Goal: Communication & Community: Ask a question

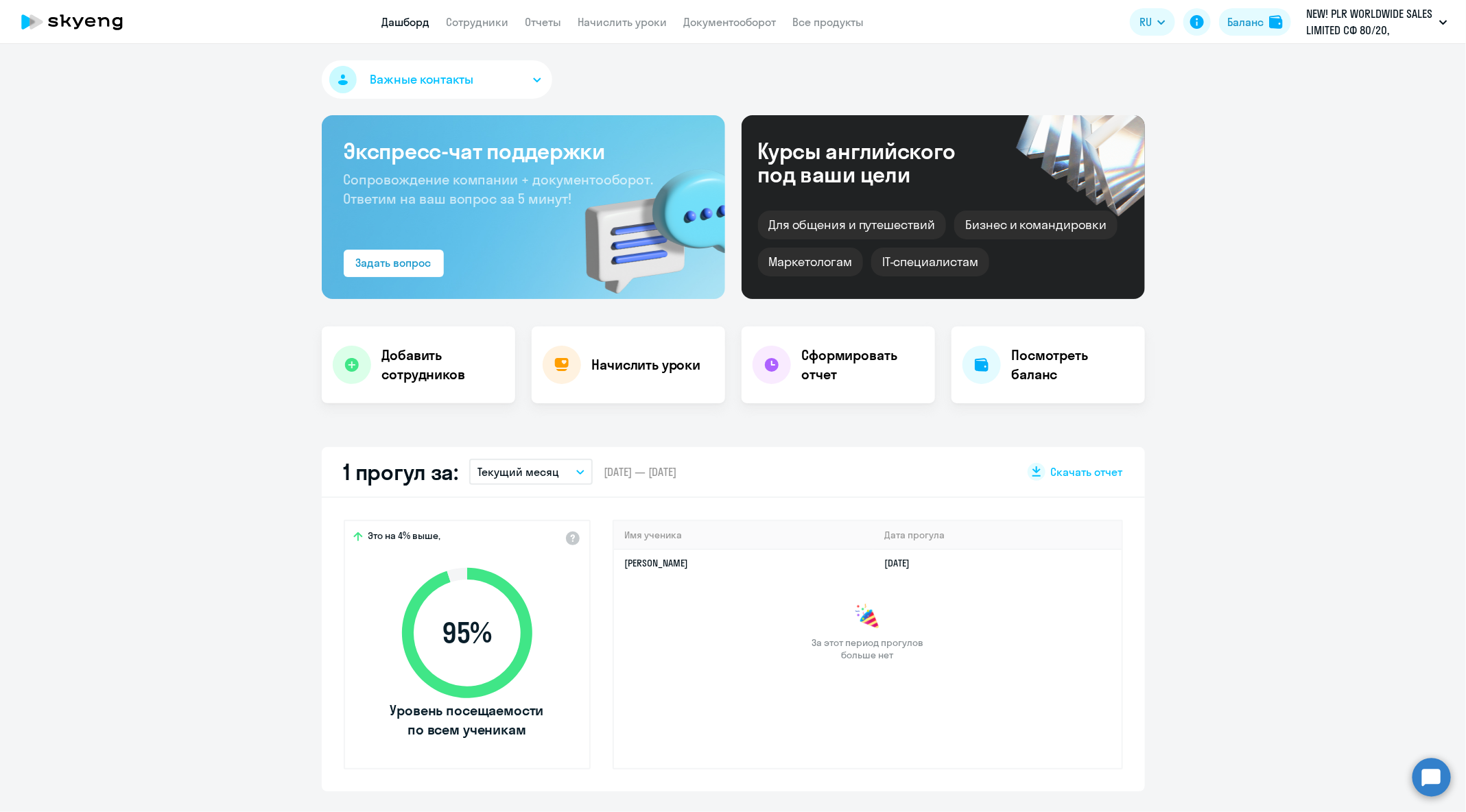
select select "30"
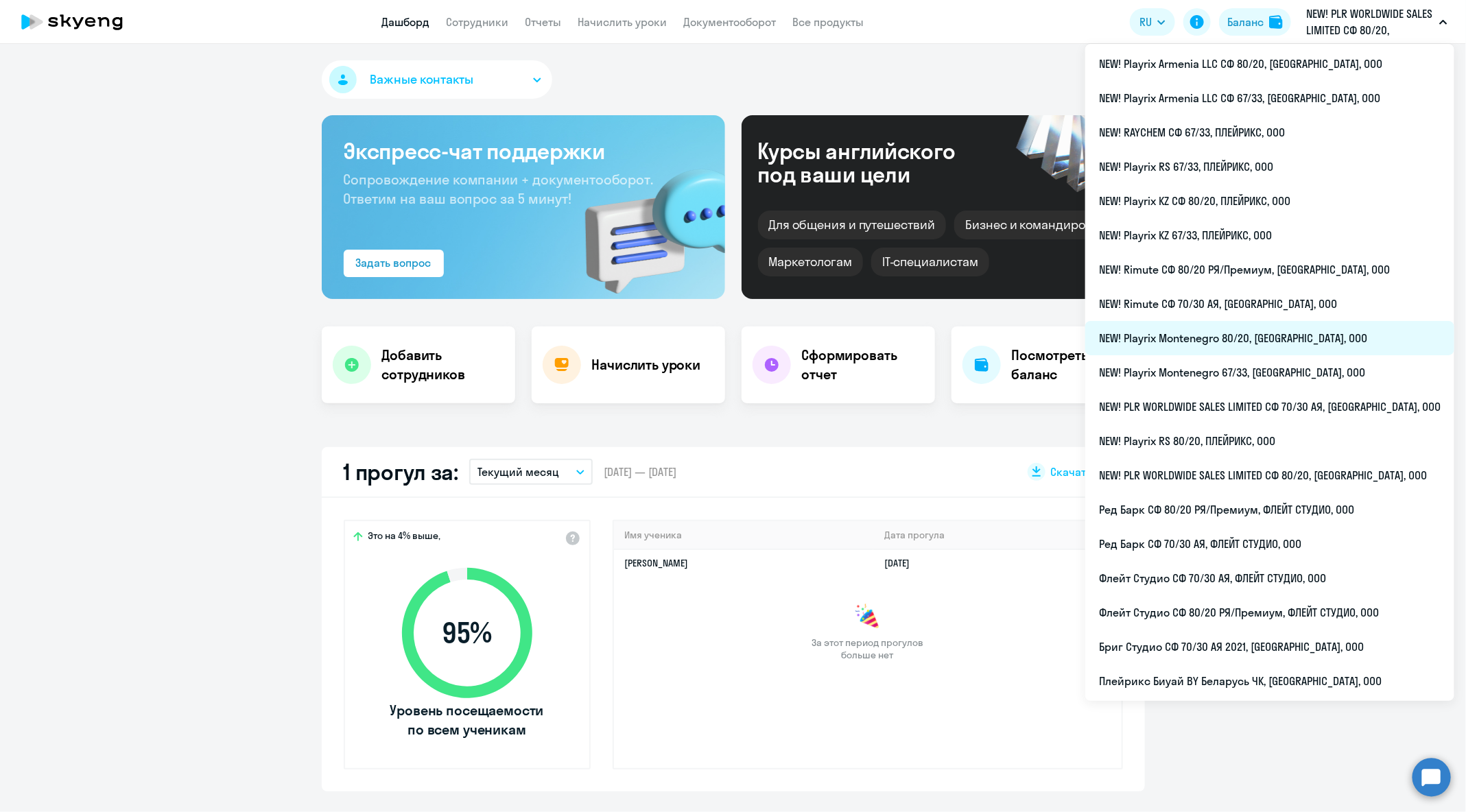
click at [1289, 331] on li "NEW! Playrix Montenegro 80/20, [GEOGRAPHIC_DATA], ООО" at bounding box center [1269, 337] width 369 height 34
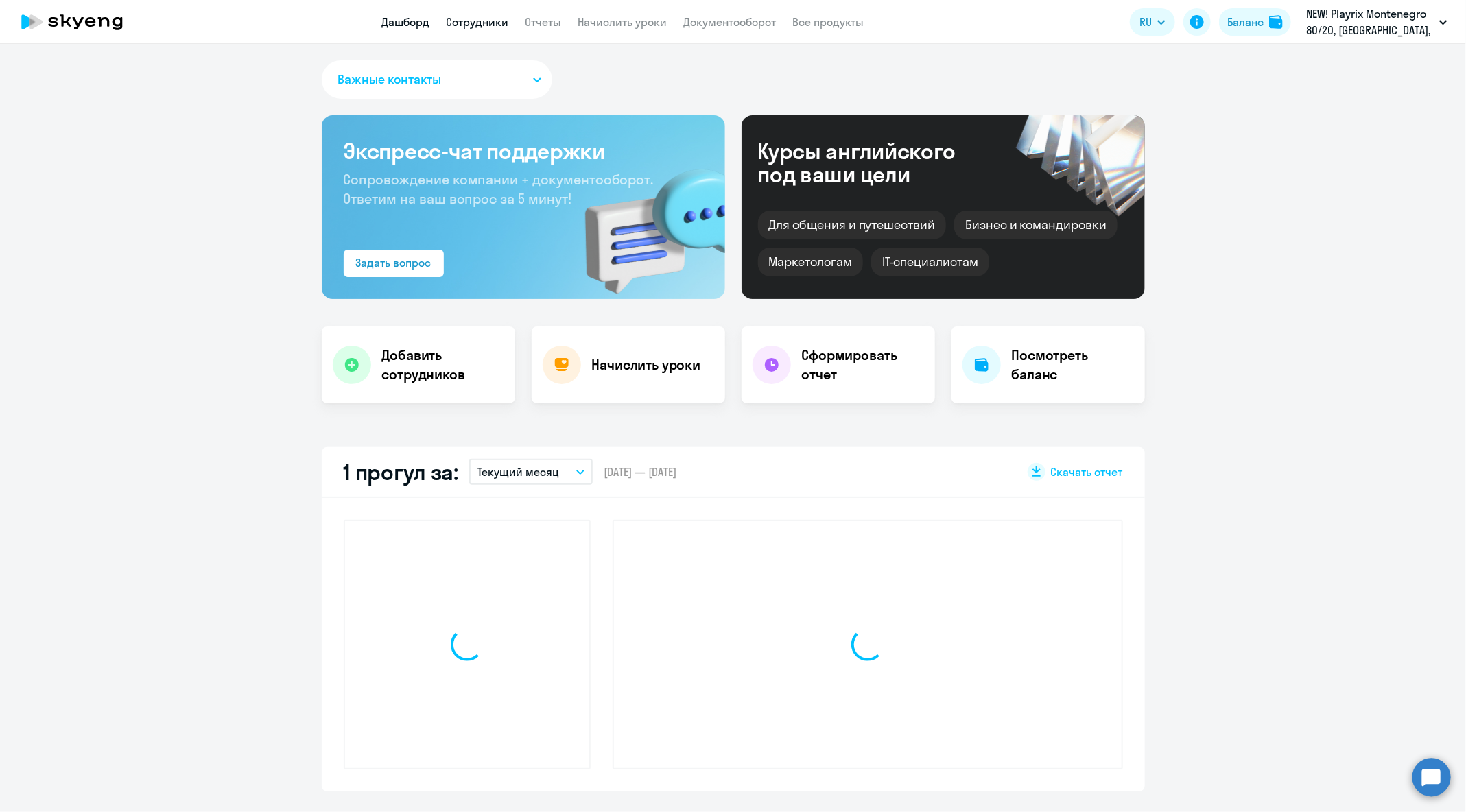
click at [472, 27] on link "Сотрудники" at bounding box center [477, 21] width 62 height 13
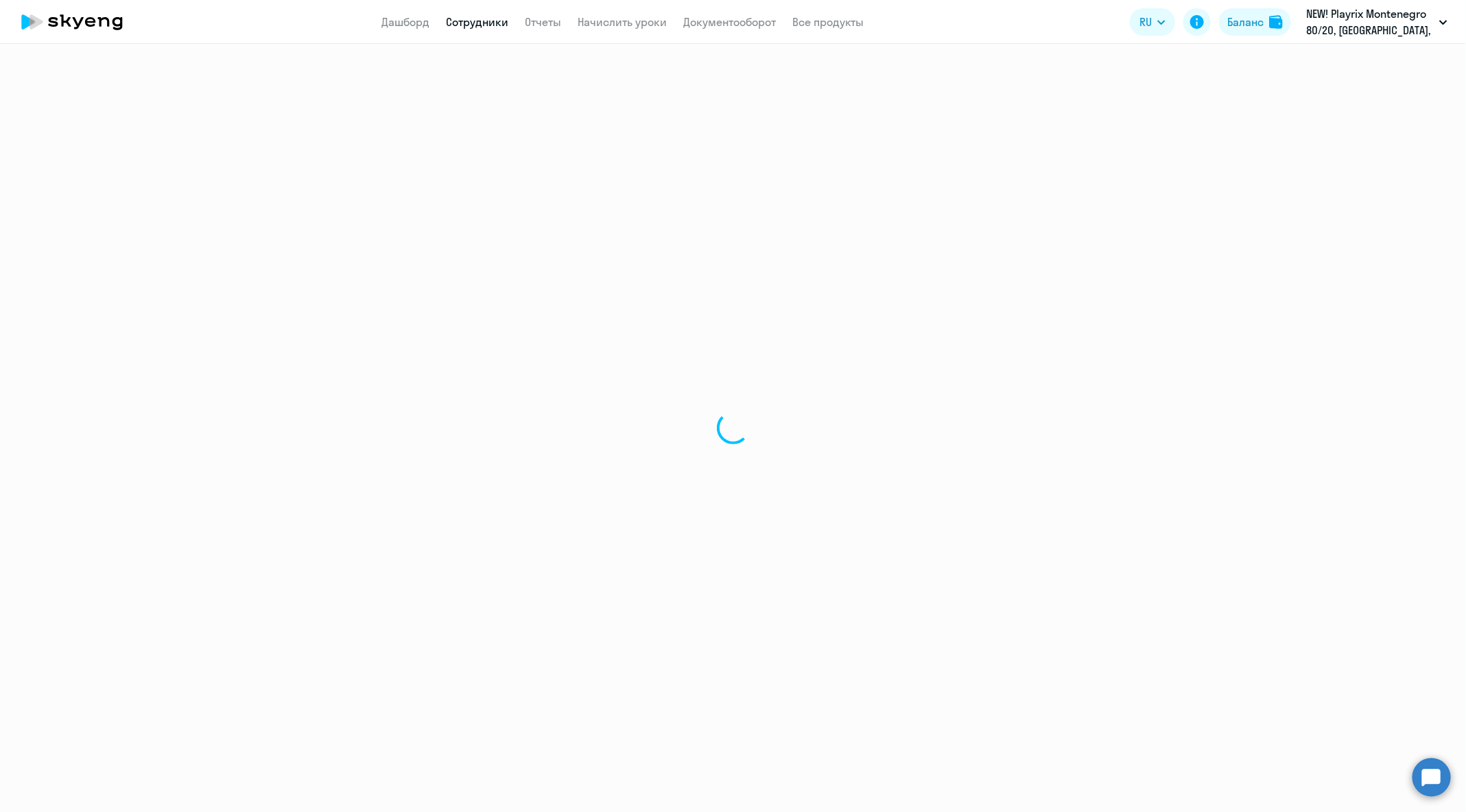
select select "30"
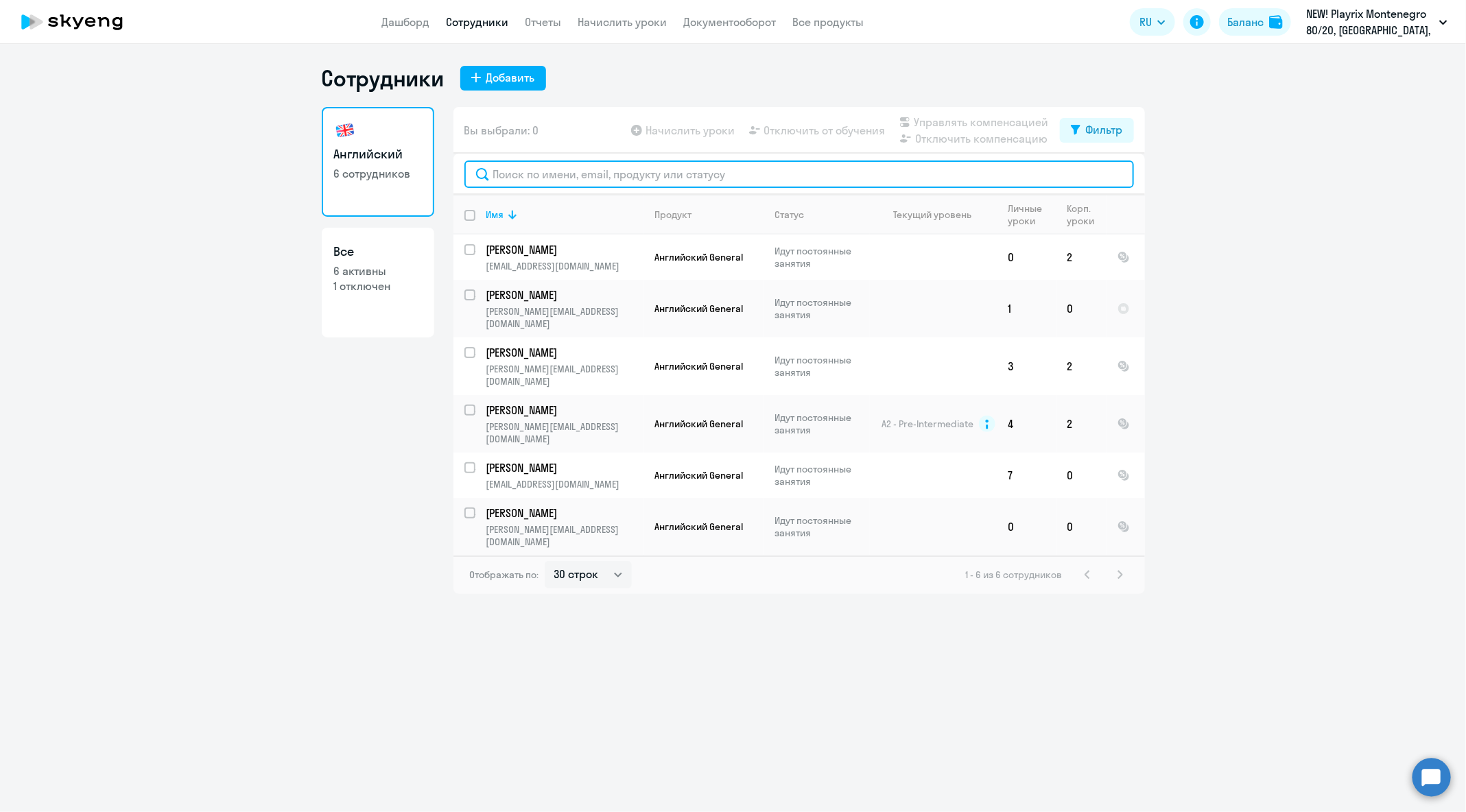
click at [599, 174] on input "text" at bounding box center [799, 174] width 670 height 28
paste input "[PERSON_NAME][EMAIL_ADDRESS][DOMAIN_NAME]"
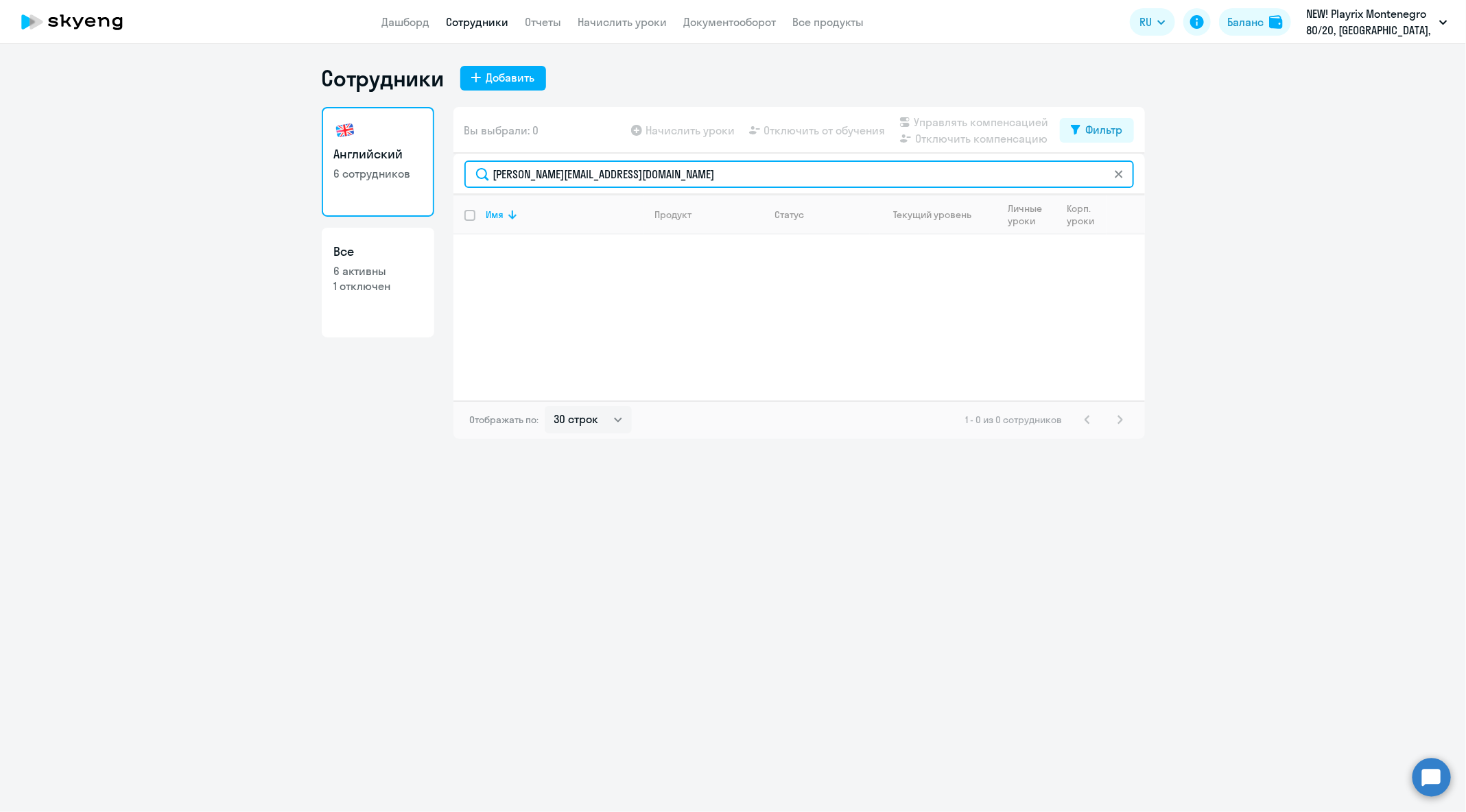
type input "[PERSON_NAME][EMAIL_ADDRESS][DOMAIN_NAME]"
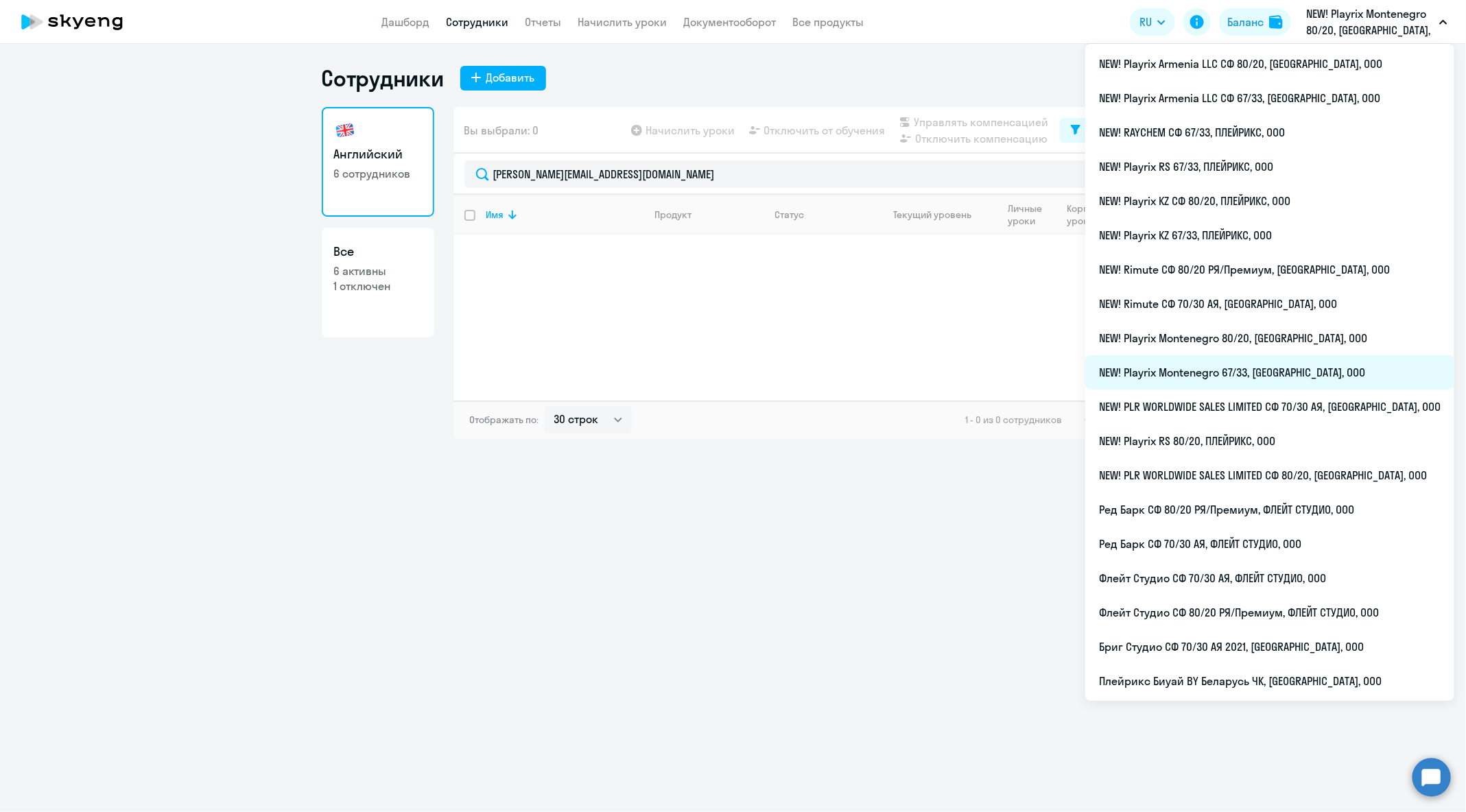
click at [1297, 378] on li "NEW! Playrix Montenegro 67/33, [GEOGRAPHIC_DATA], ООО" at bounding box center [1269, 372] width 369 height 34
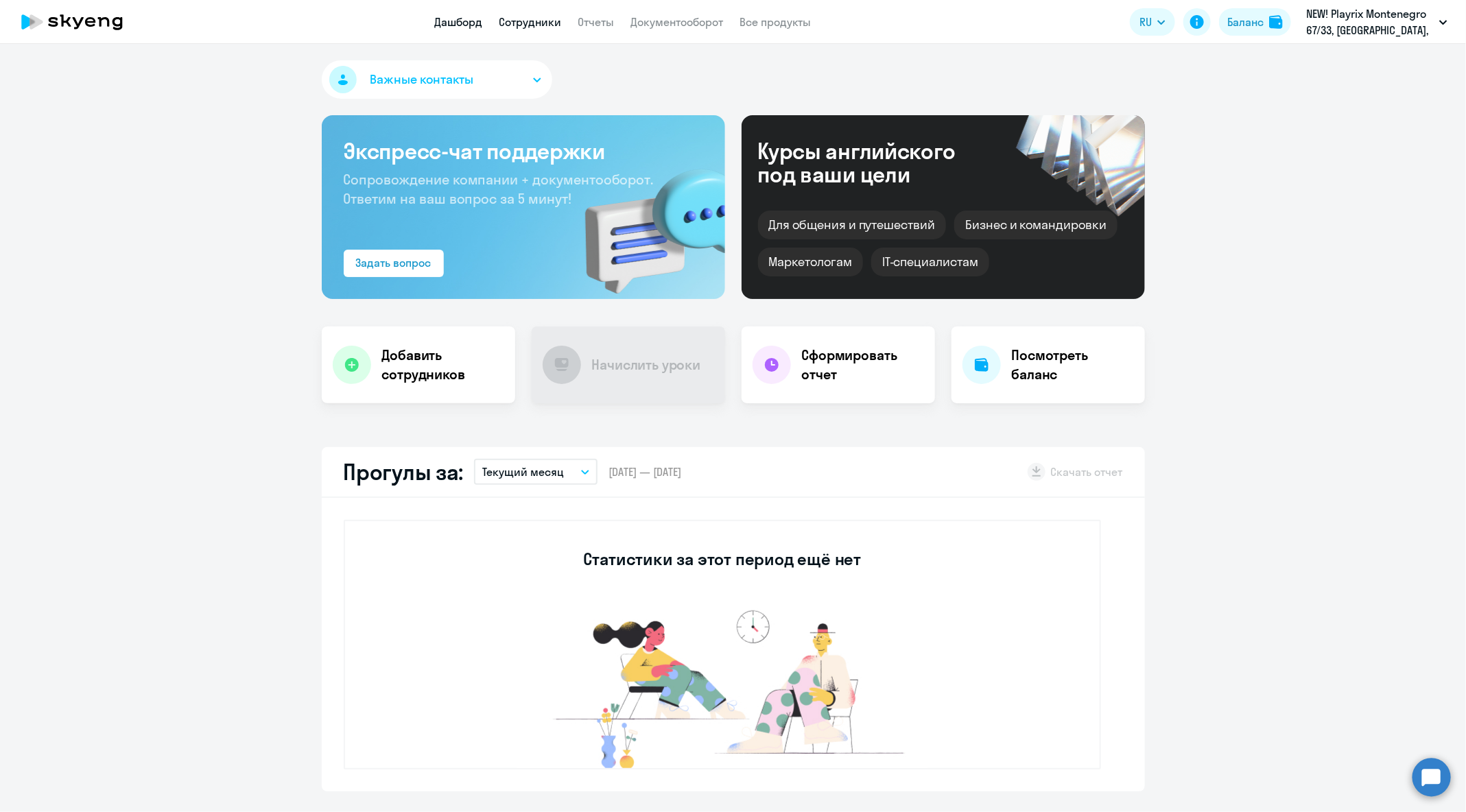
click at [531, 24] on link "Сотрудники" at bounding box center [530, 21] width 62 height 13
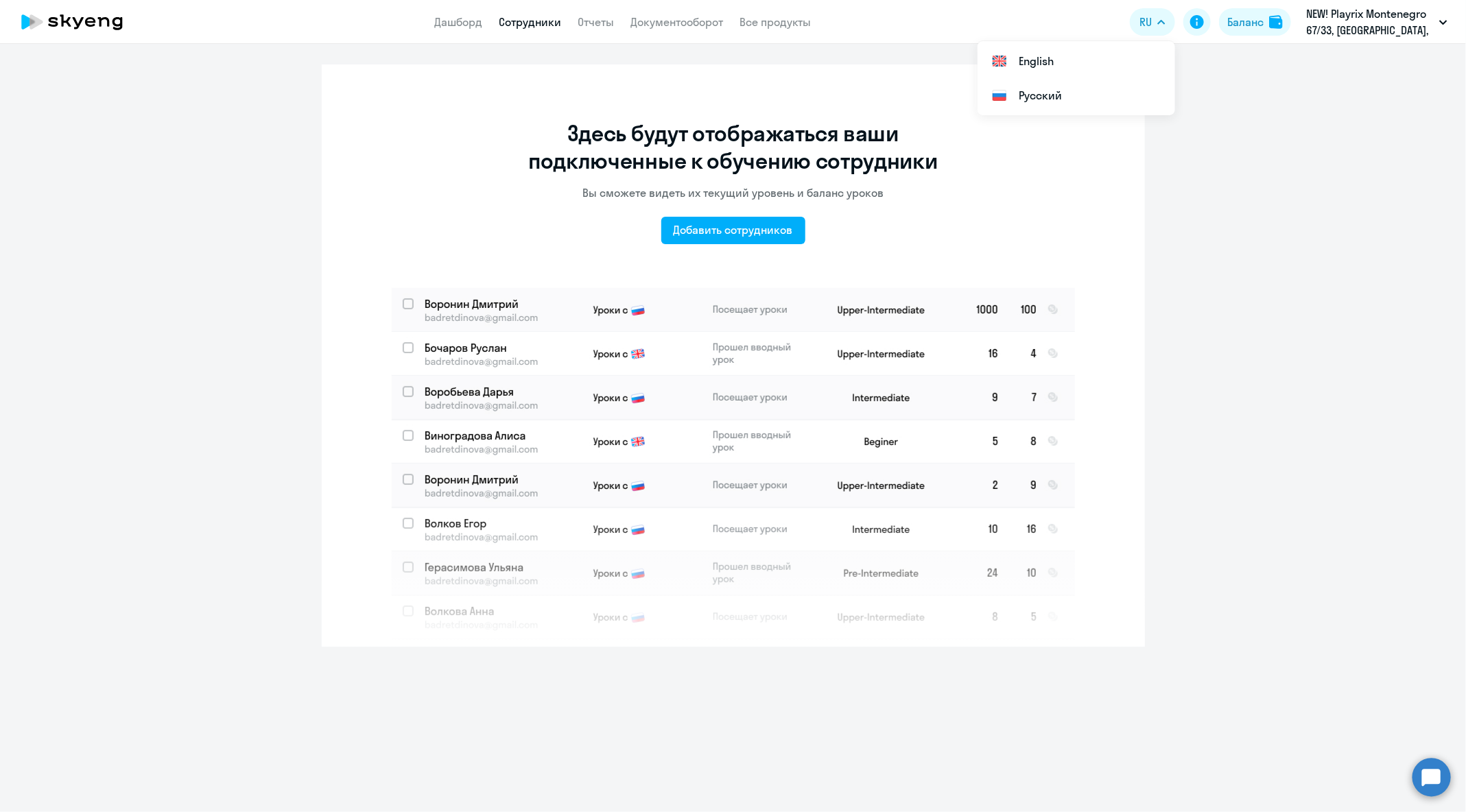
click at [1420, 763] on circle at bounding box center [1431, 777] width 39 height 39
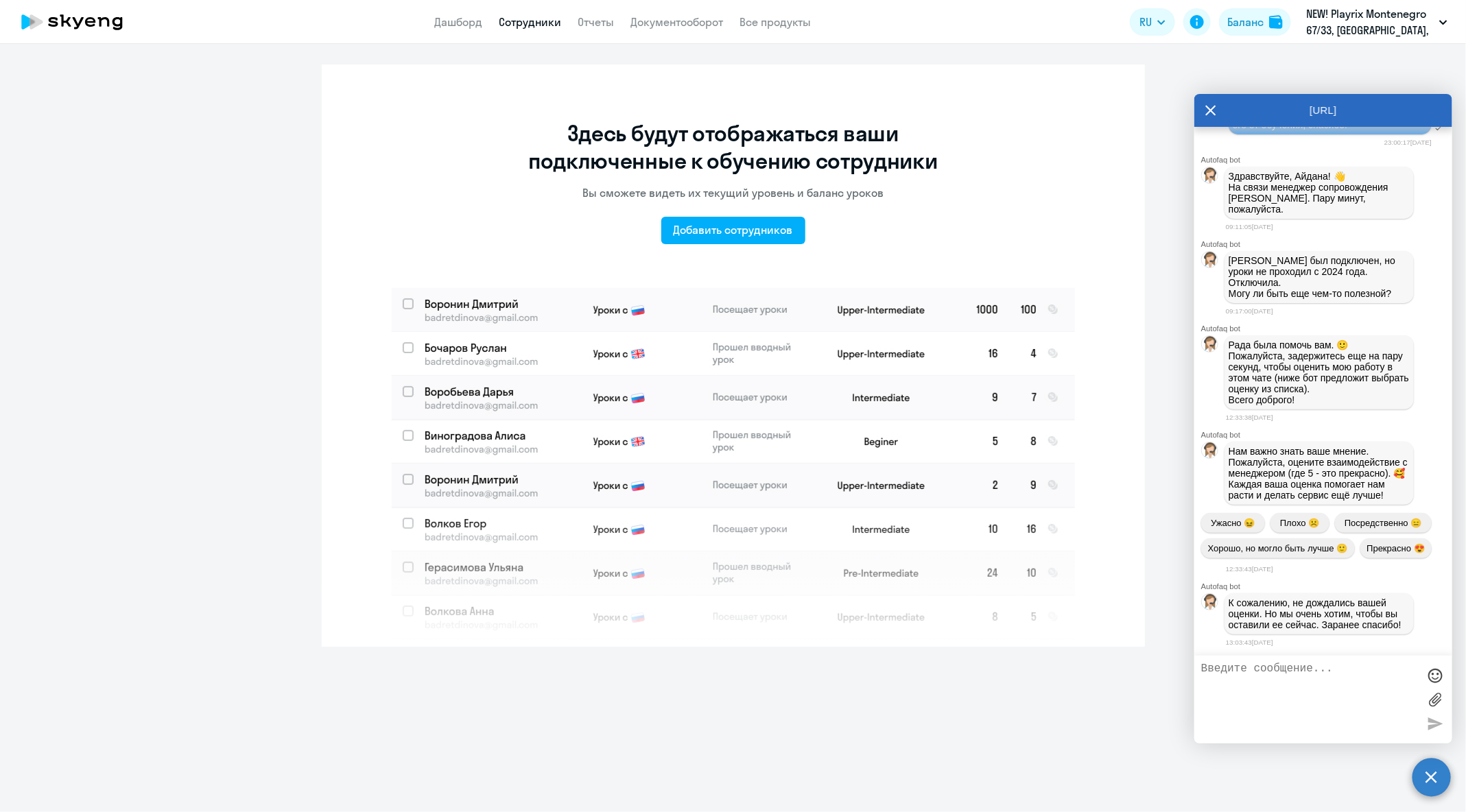
scroll to position [80115, 0]
click at [1317, 683] on textarea at bounding box center [1310, 700] width 216 height 74
type textarea "Добрый день!"
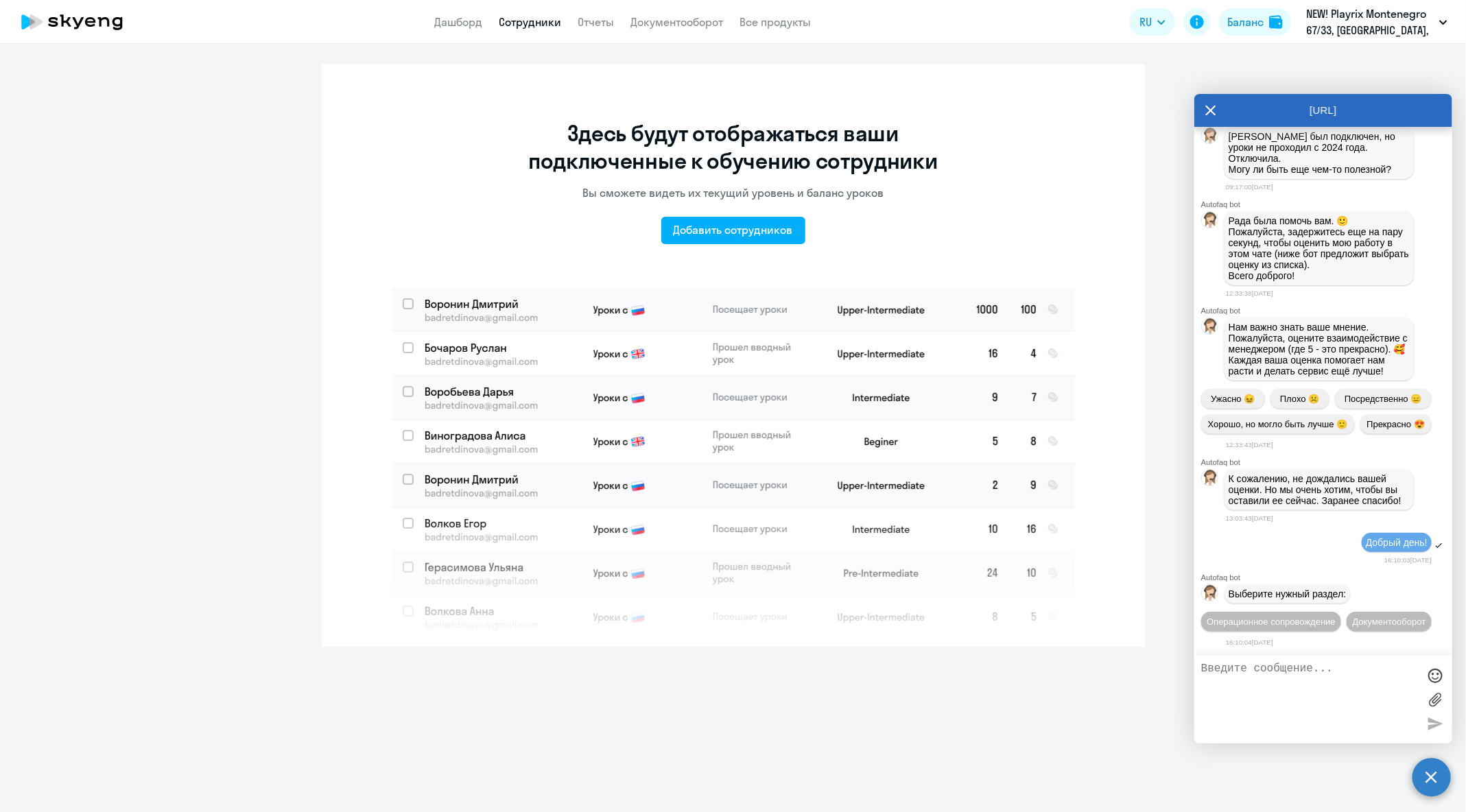
scroll to position [80268, 0]
click at [1336, 617] on span "Операционное сопровождение" at bounding box center [1271, 622] width 129 height 10
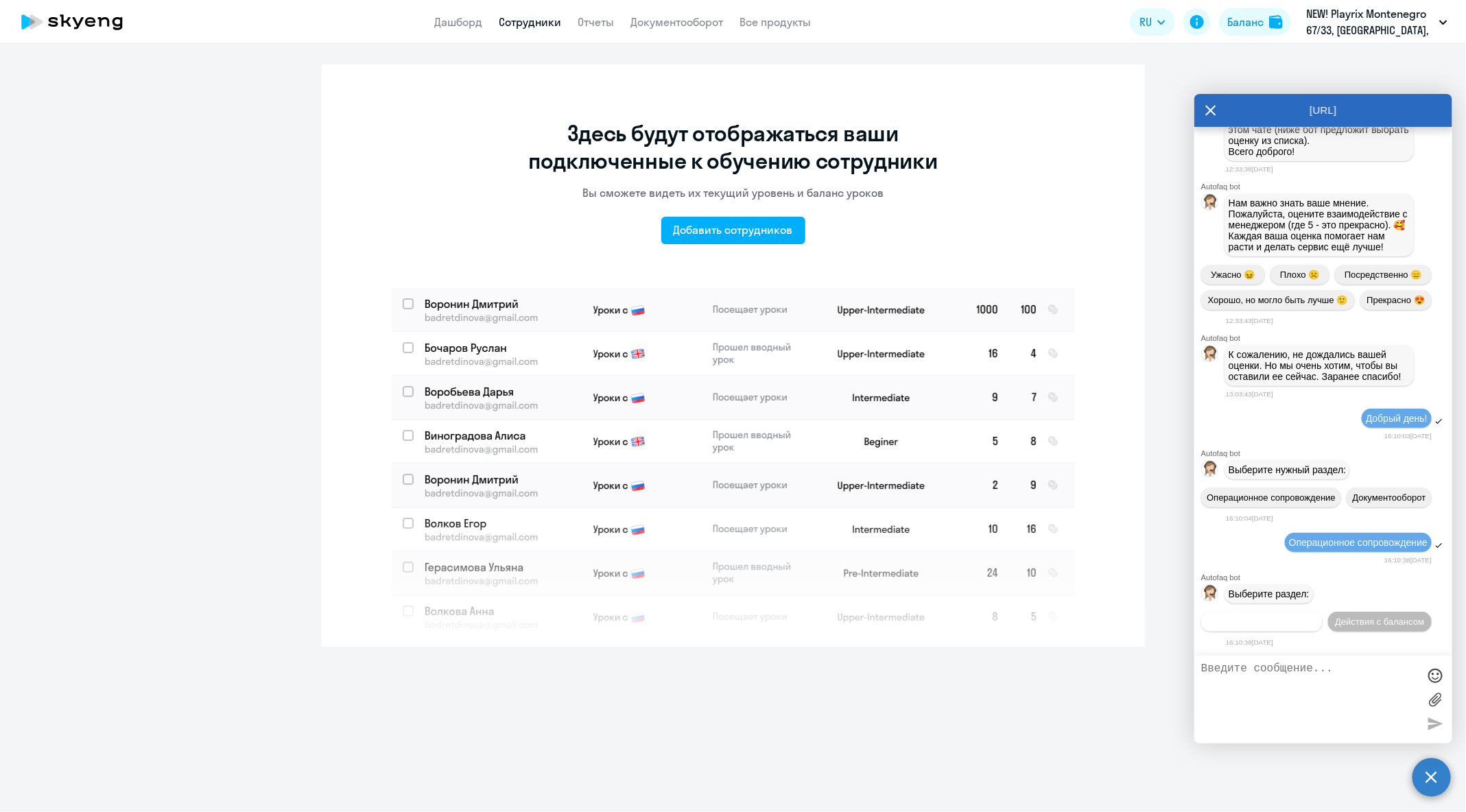
click at [1315, 617] on span "Действия по сотрудникам" at bounding box center [1261, 622] width 107 height 10
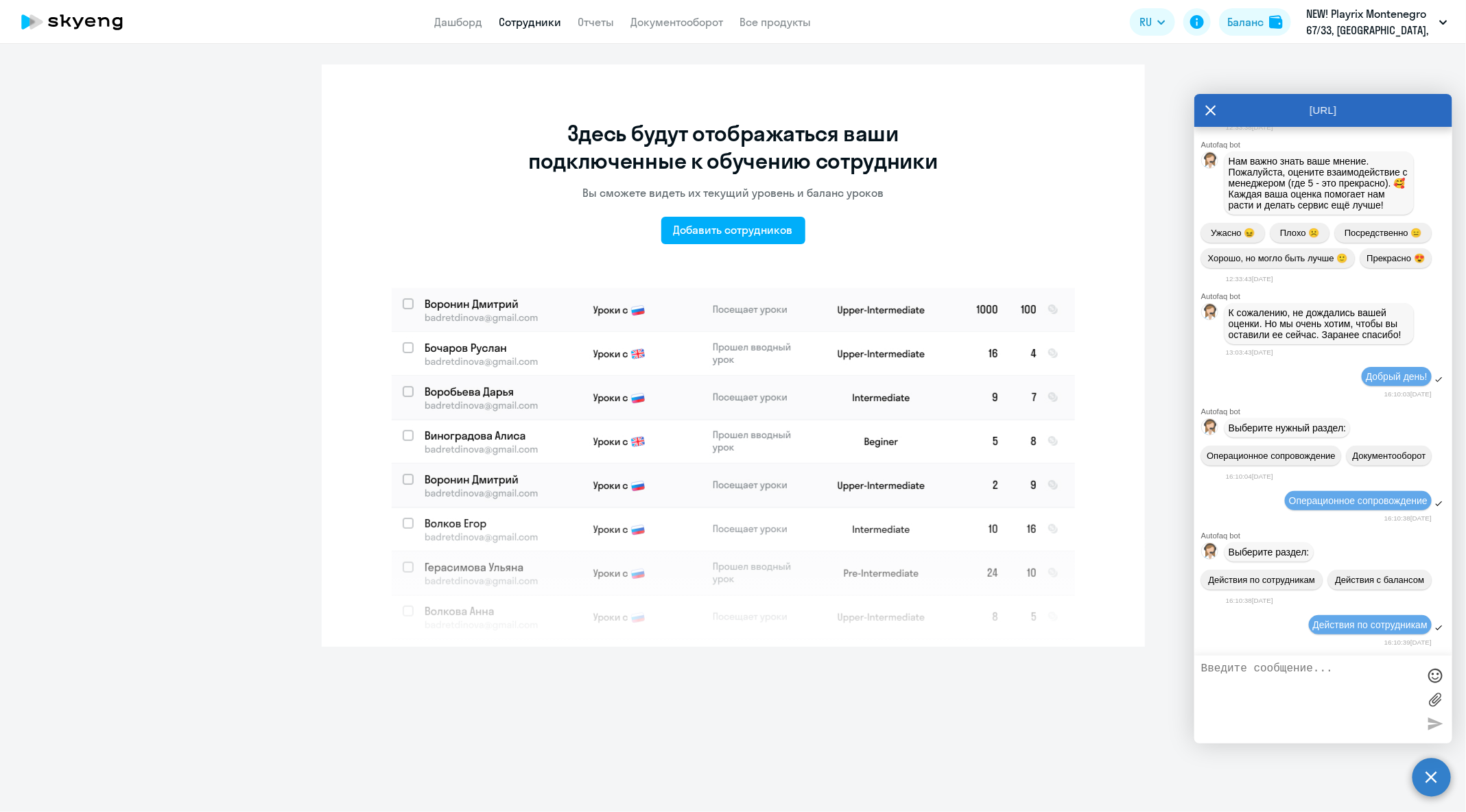
scroll to position [80626, 0]
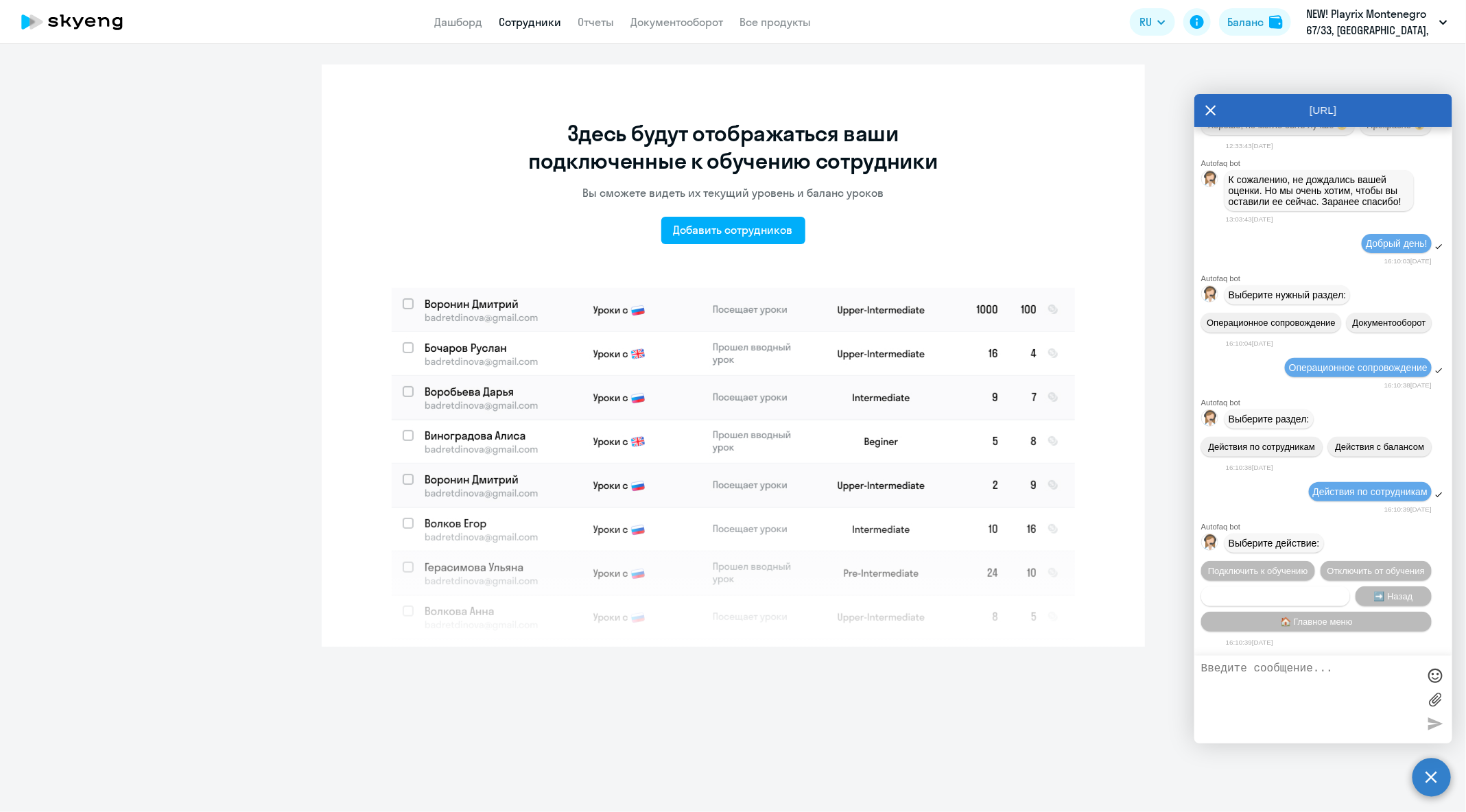
click at [1304, 596] on span "Сотруднику нужна помощь" at bounding box center [1275, 596] width 111 height 10
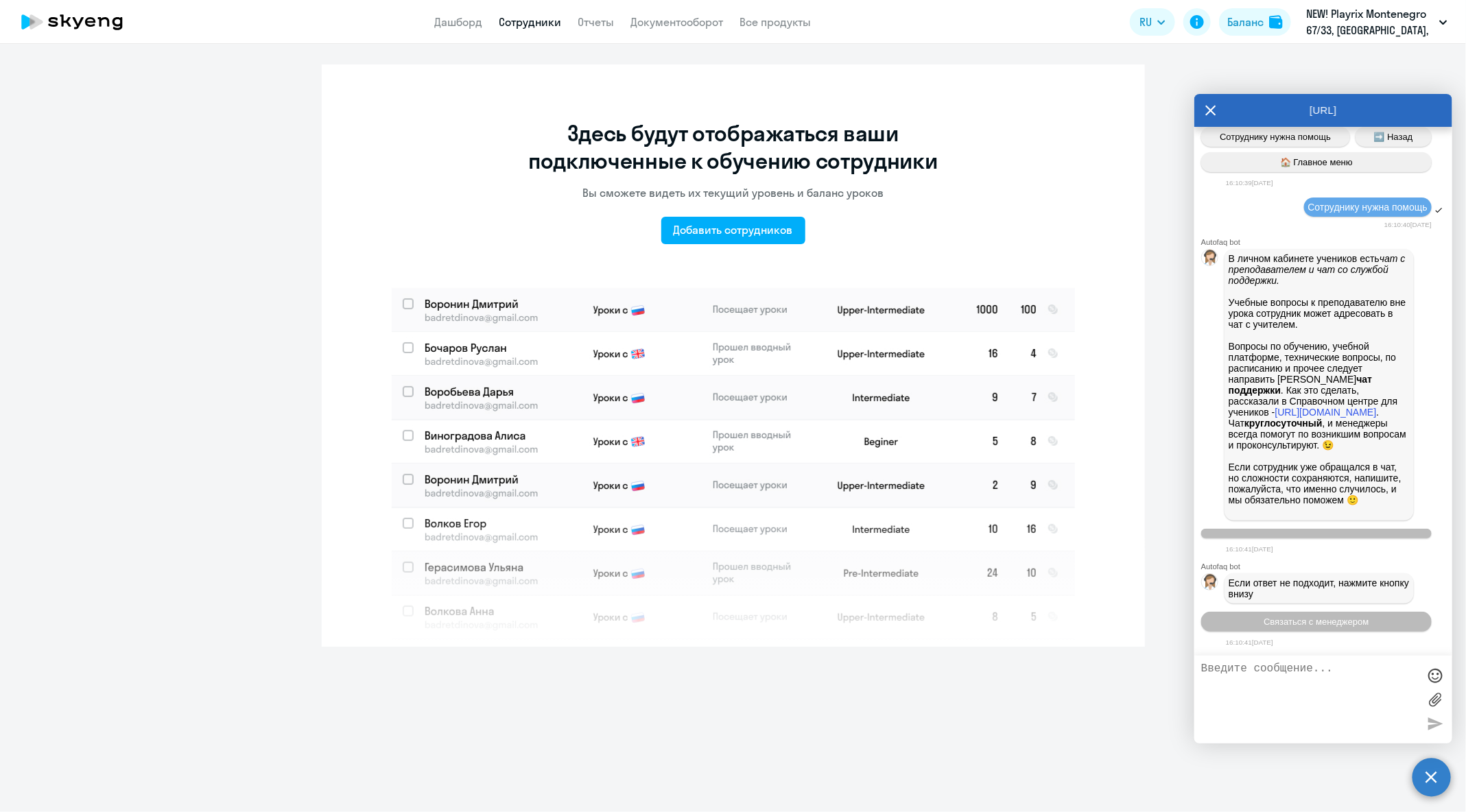
scroll to position [81119, 0]
click at [1316, 626] on button "Связаться с менеджером" at bounding box center [1317, 622] width 231 height 20
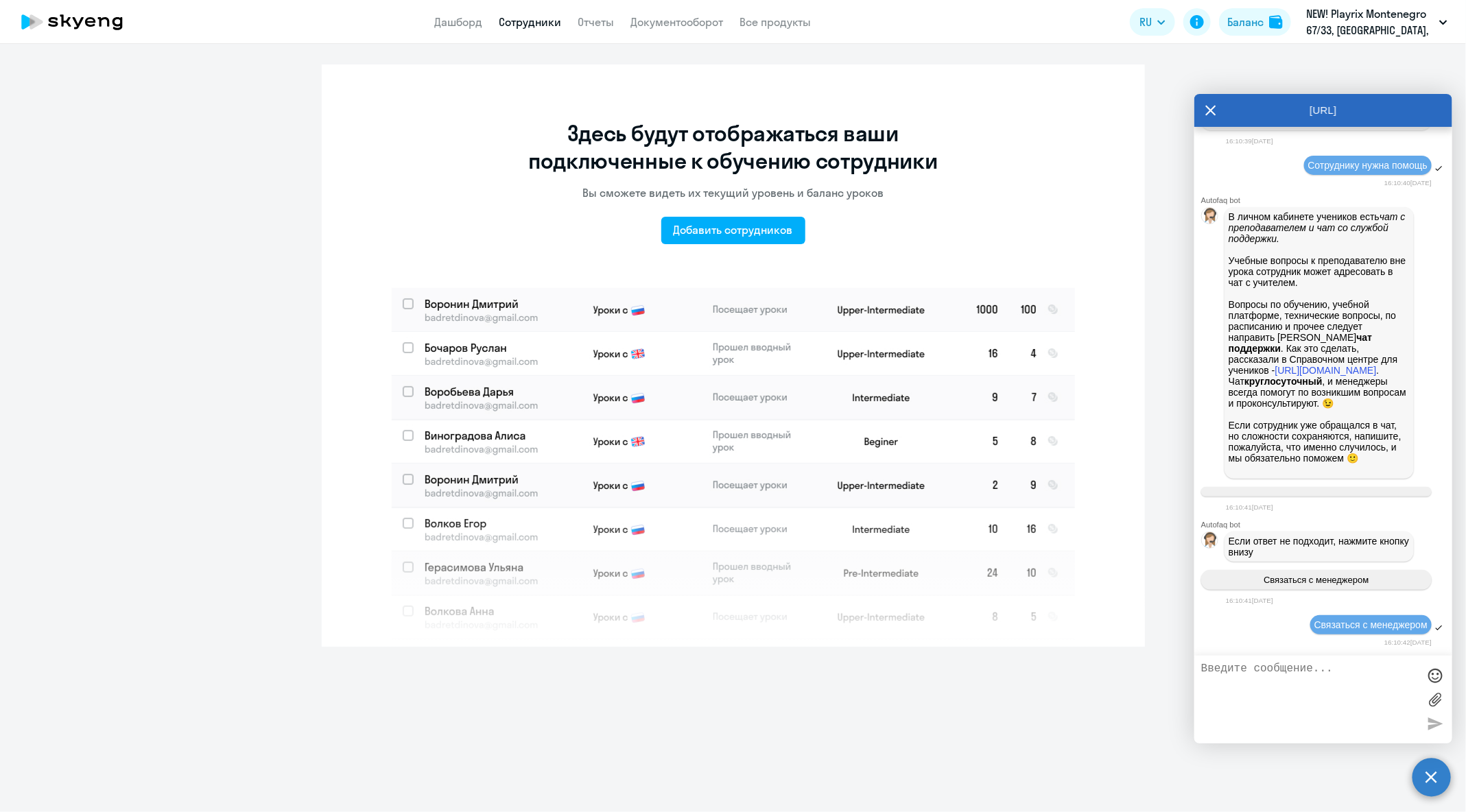
scroll to position [81161, 0]
click at [1317, 701] on textarea at bounding box center [1310, 700] width 216 height 74
type textarea "Б"
paste textarea "[PERSON_NAME][EMAIL_ADDRESS][DOMAIN_NAME]"
type textarea "Добрый день! Был ли подключен [PERSON_NAME][EMAIL_ADDRESS][DOMAIN_NAME] на корп…"
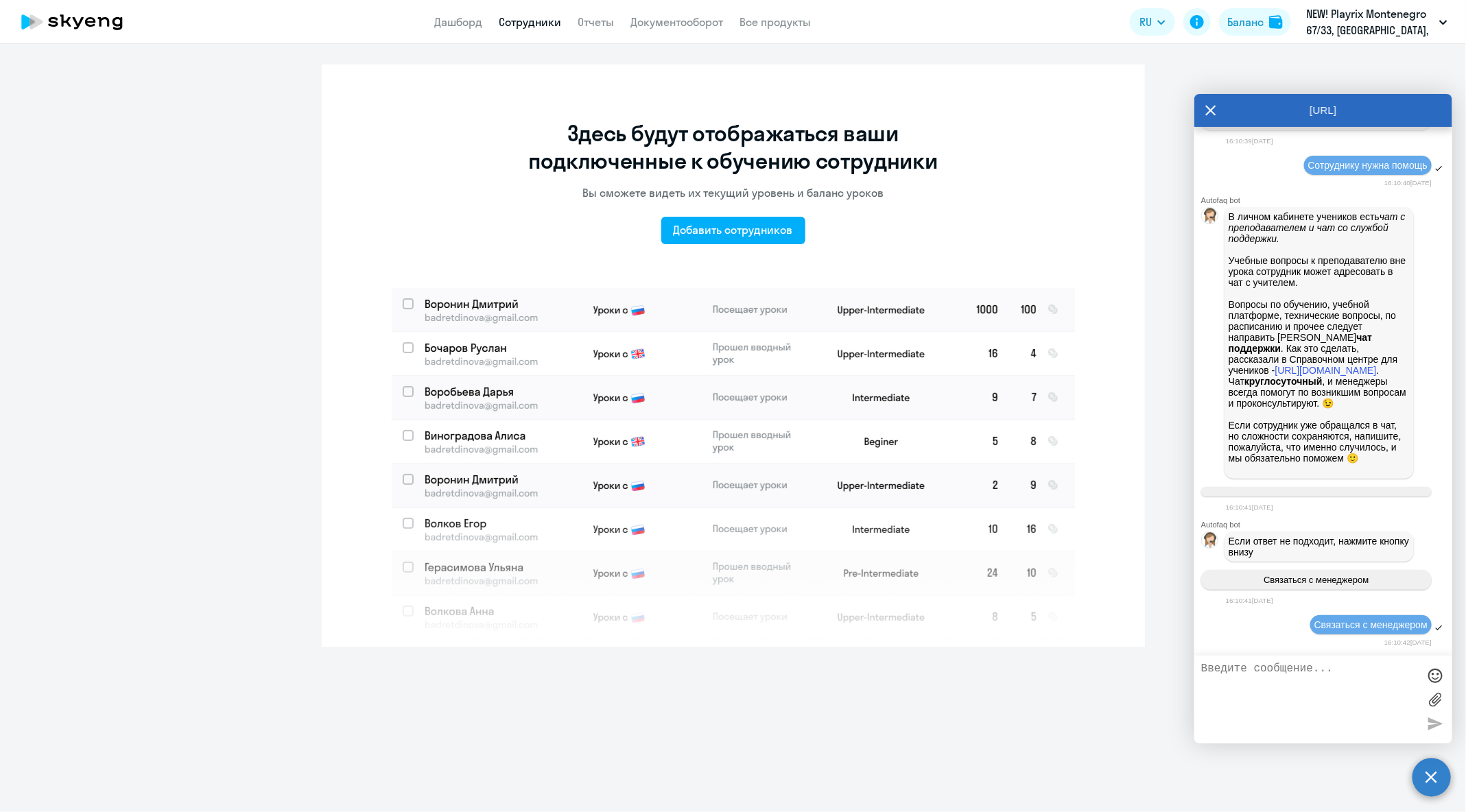
scroll to position [81227, 0]
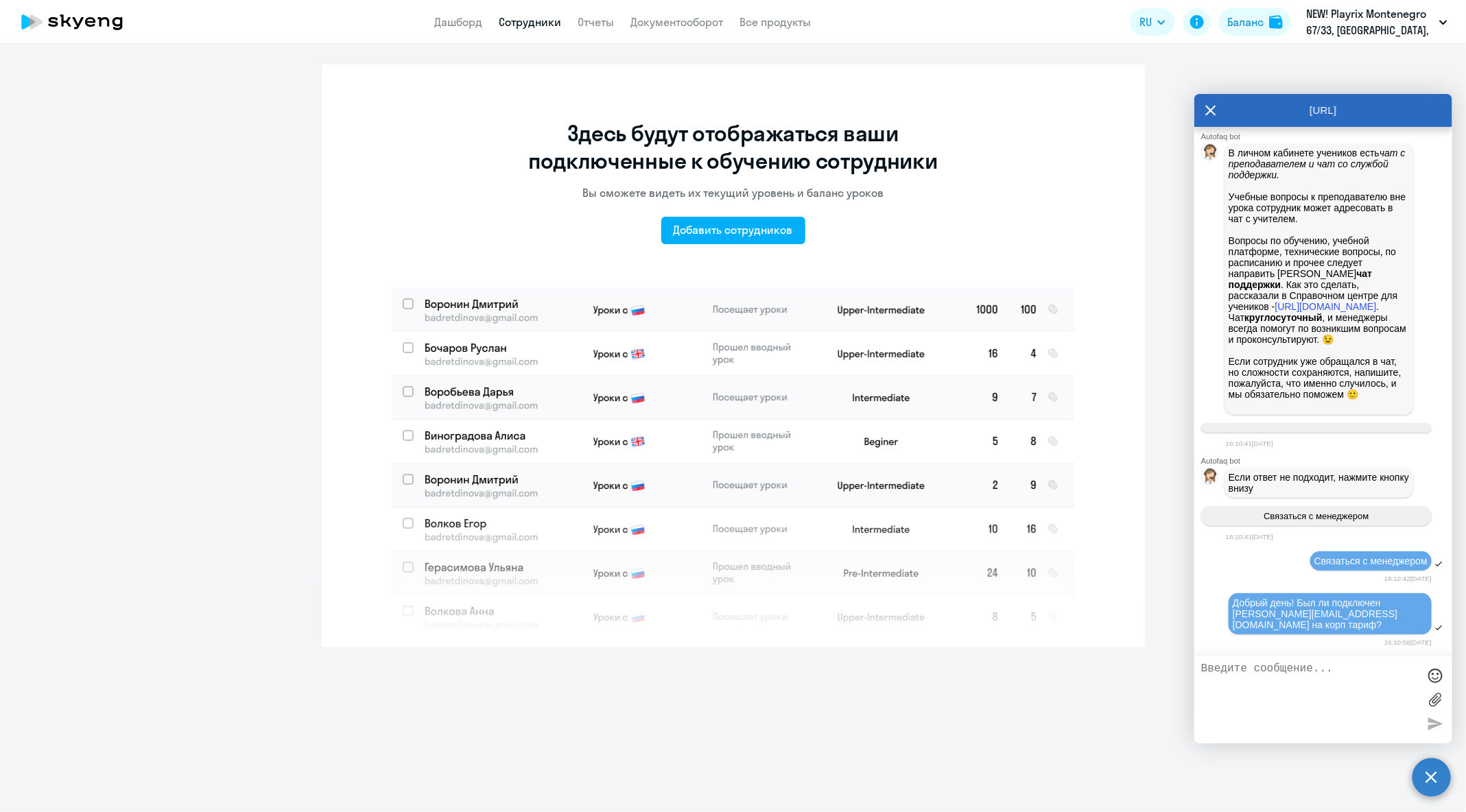
click at [1214, 113] on icon at bounding box center [1211, 111] width 10 height 10
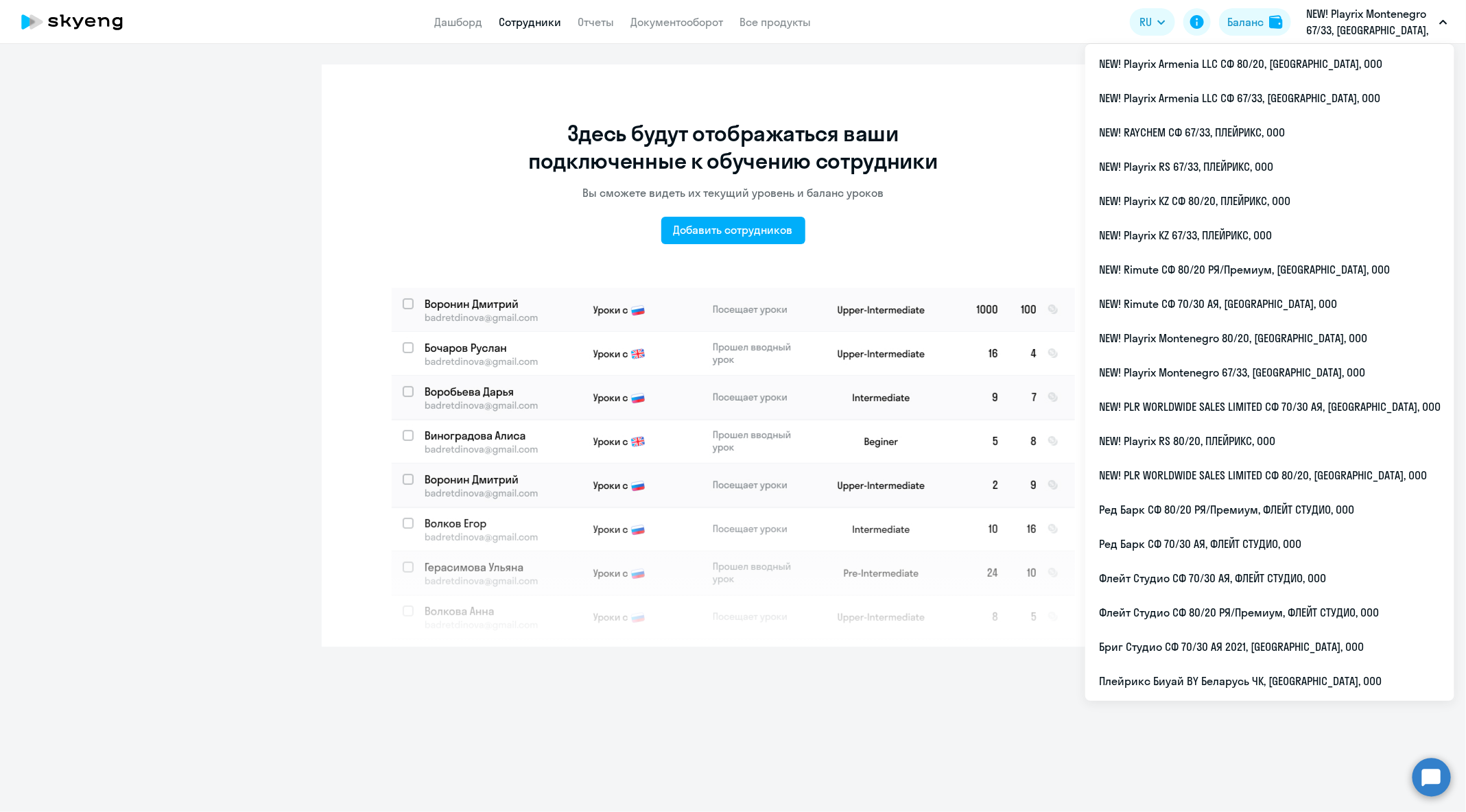
click at [1028, 167] on div "Здесь будут отображаться ваши подключенные к обучению сотрудники Вы сможете вид…" at bounding box center [733, 355] width 823 height 582
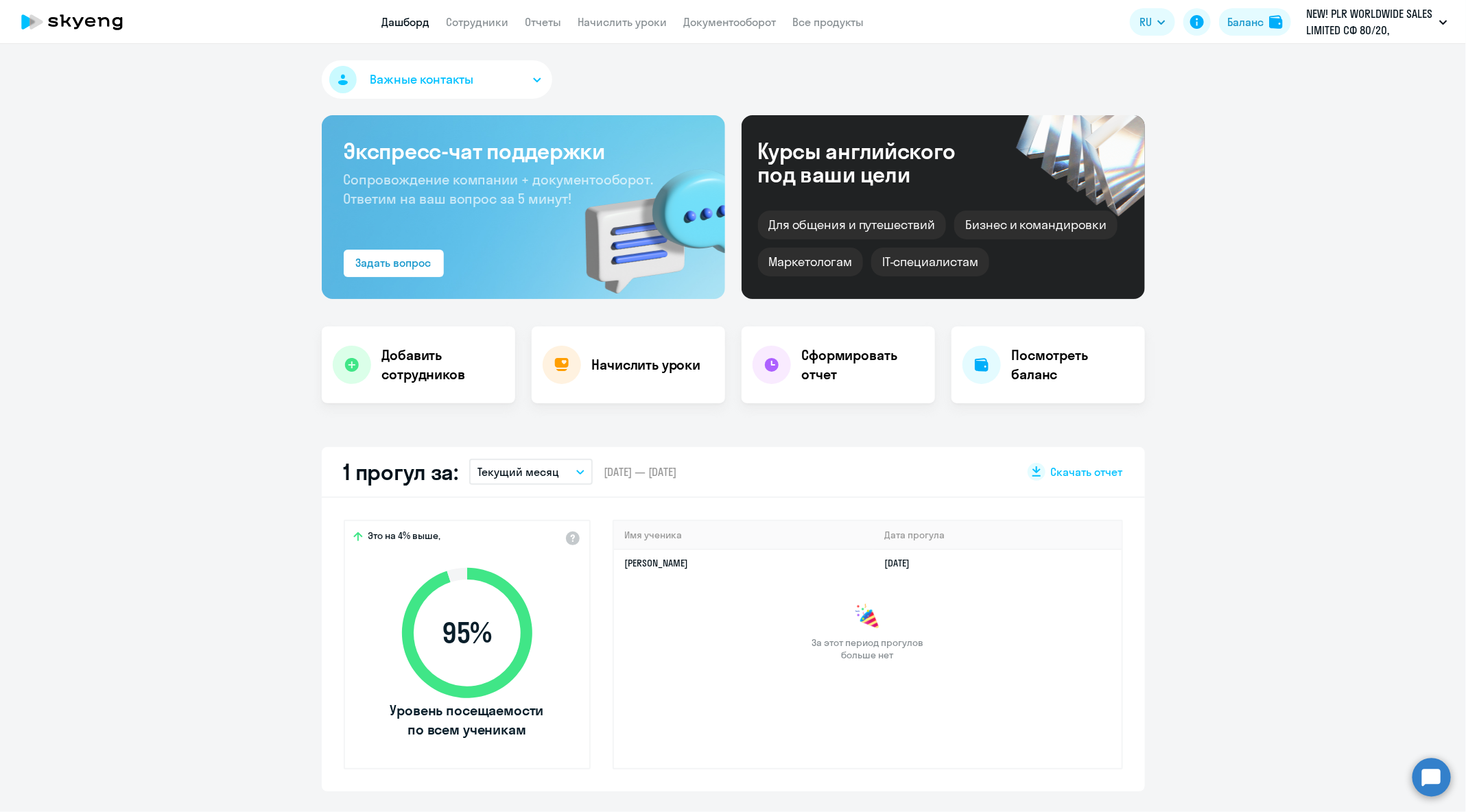
select select "30"
click at [1430, 769] on circle at bounding box center [1431, 777] width 39 height 39
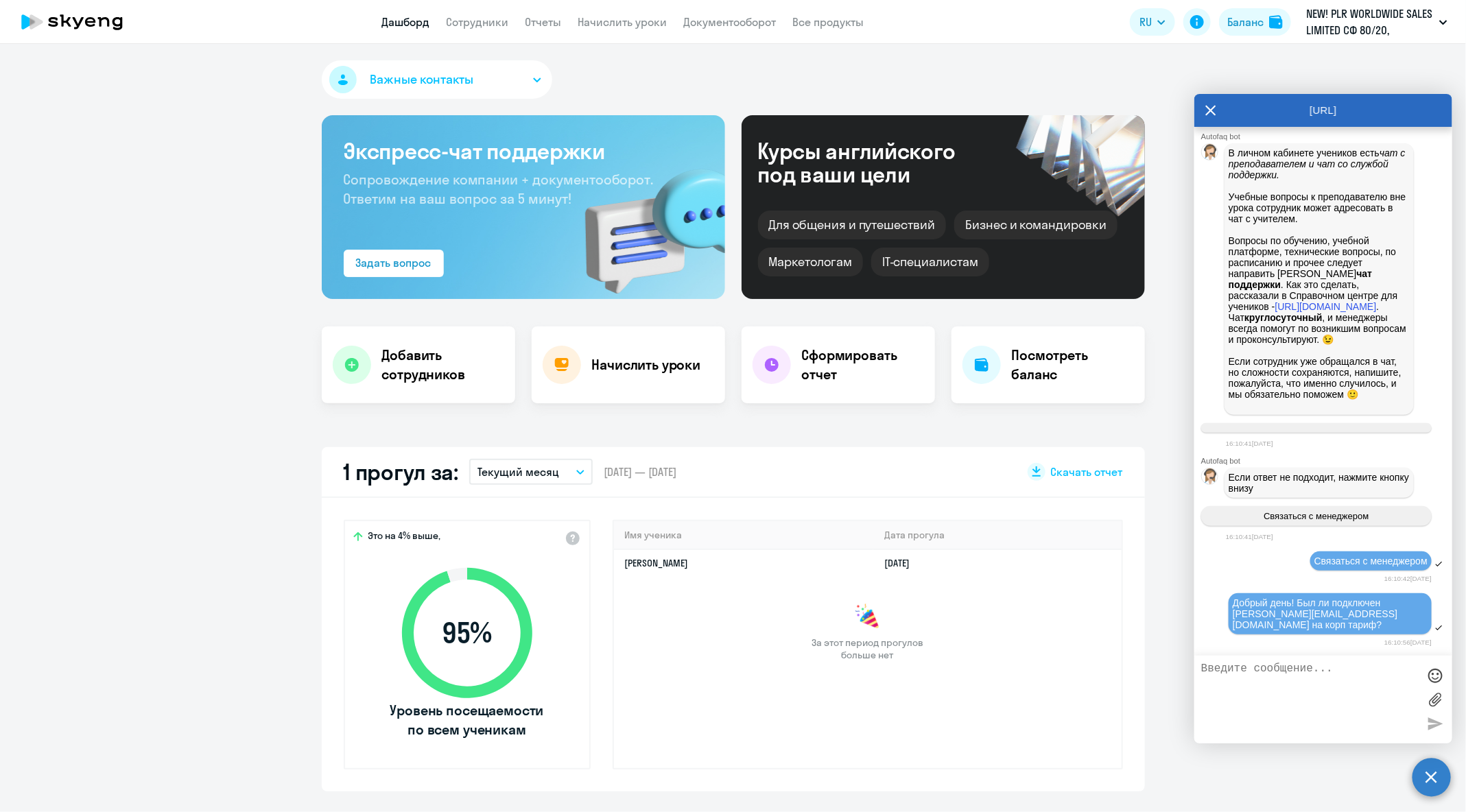
scroll to position [81361, 0]
